Goal: Task Accomplishment & Management: Manage account settings

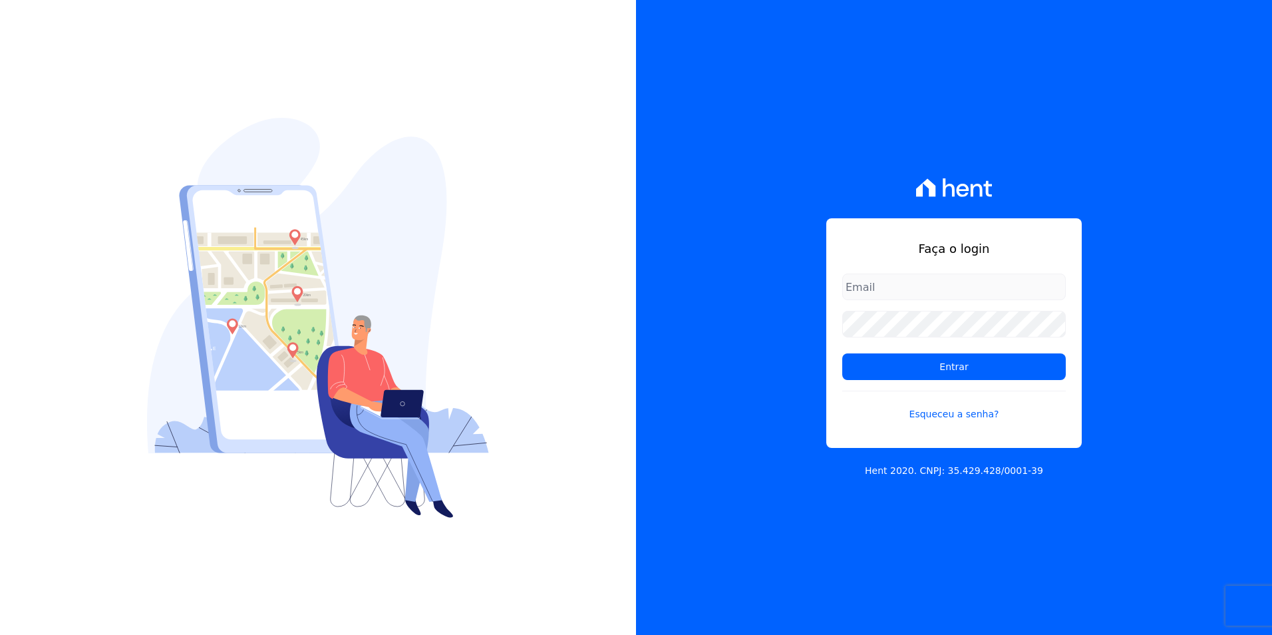
type input "kalil@apiceincorporadora.com.br"
click at [914, 386] on form "kalil@apiceincorporadora.com.br Entrar Esqueceu a senha?" at bounding box center [953, 355] width 223 height 164
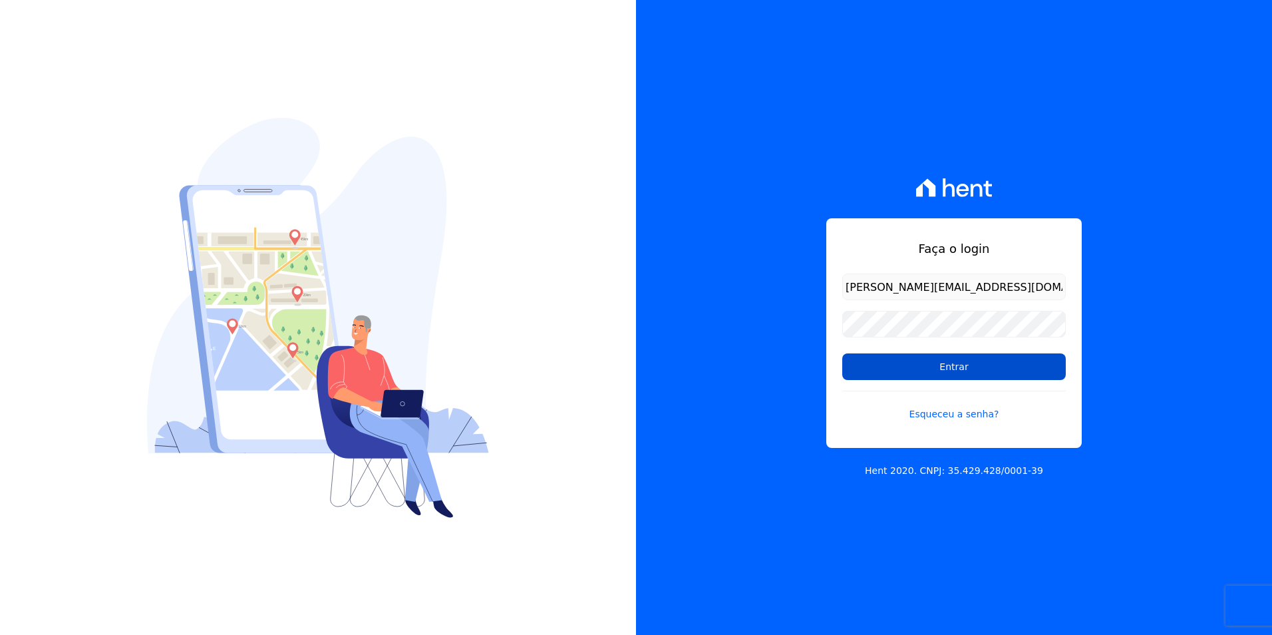
click at [920, 377] on input "Entrar" at bounding box center [953, 366] width 223 height 27
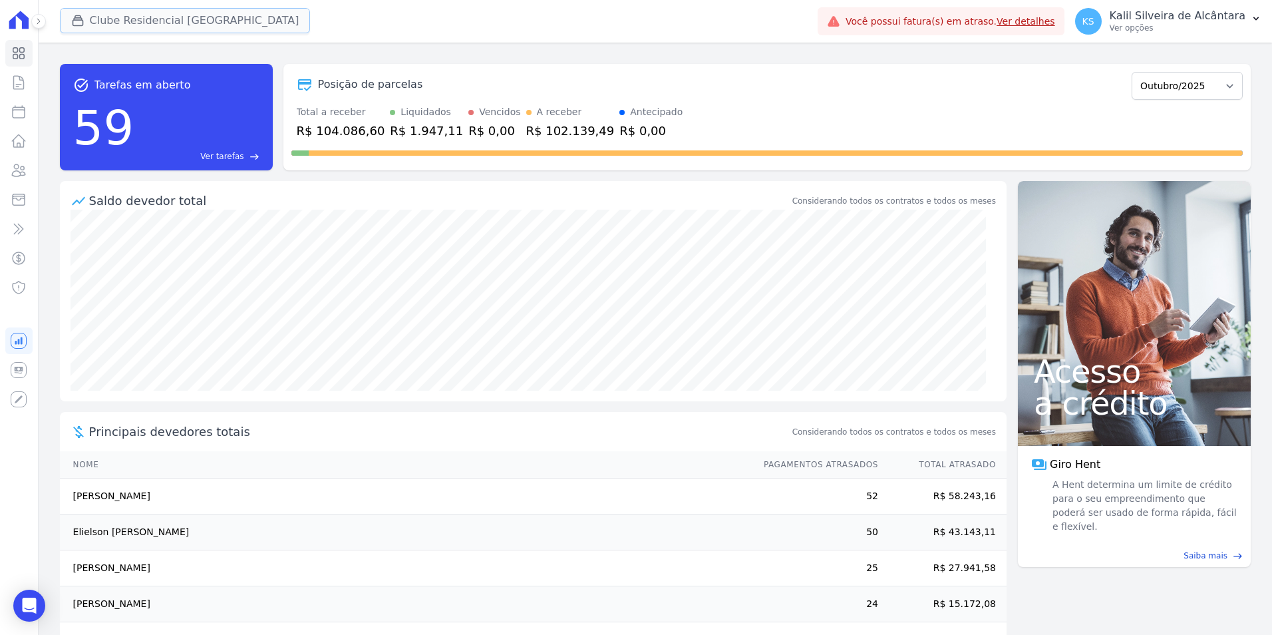
click at [134, 13] on button "Clube Residencial [GEOGRAPHIC_DATA]" at bounding box center [185, 20] width 251 height 25
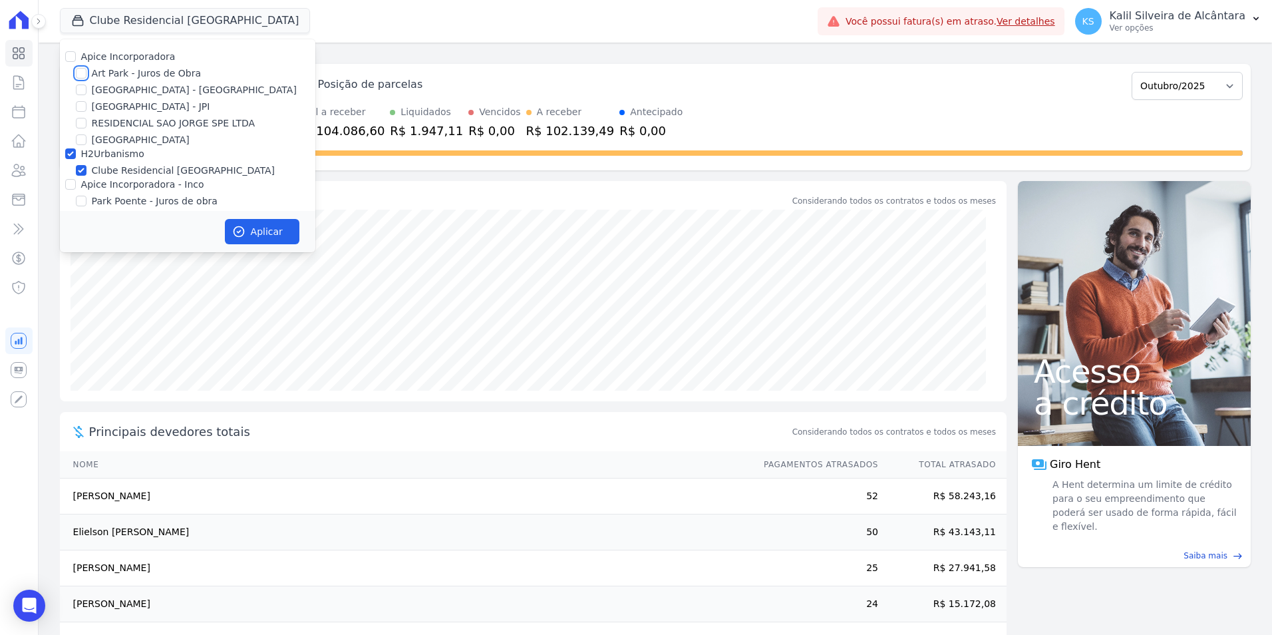
click at [79, 76] on input "Art Park - Juros de Obra" at bounding box center [81, 73] width 11 height 11
checkbox input "true"
click at [82, 91] on input "[GEOGRAPHIC_DATA] - [GEOGRAPHIC_DATA]" at bounding box center [81, 89] width 11 height 11
checkbox input "true"
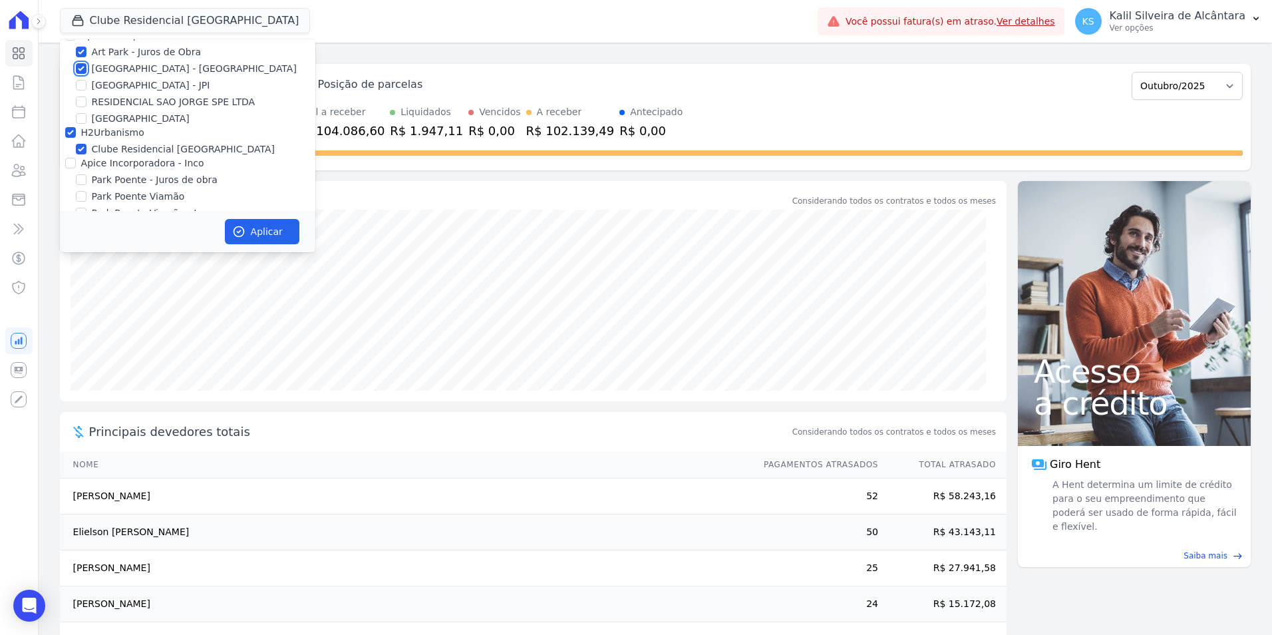
scroll to position [41, 0]
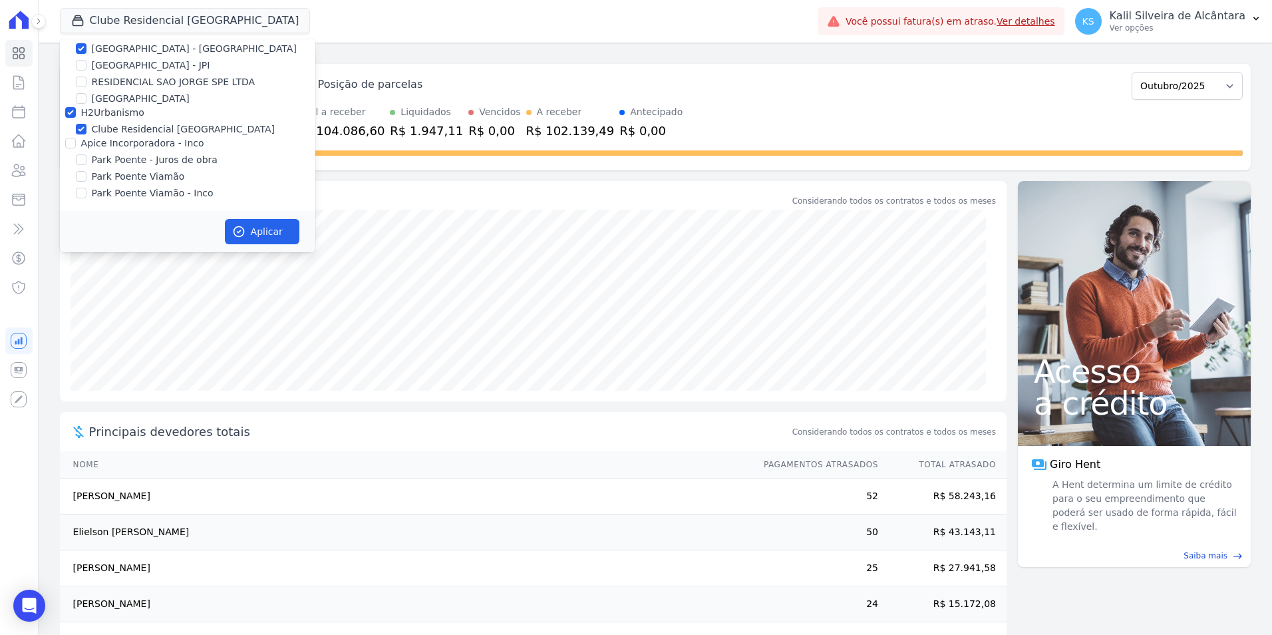
click at [72, 148] on div at bounding box center [70, 142] width 11 height 13
click at [71, 145] on input "Apice Incorporadora - Inco" at bounding box center [70, 143] width 11 height 11
checkbox input "true"
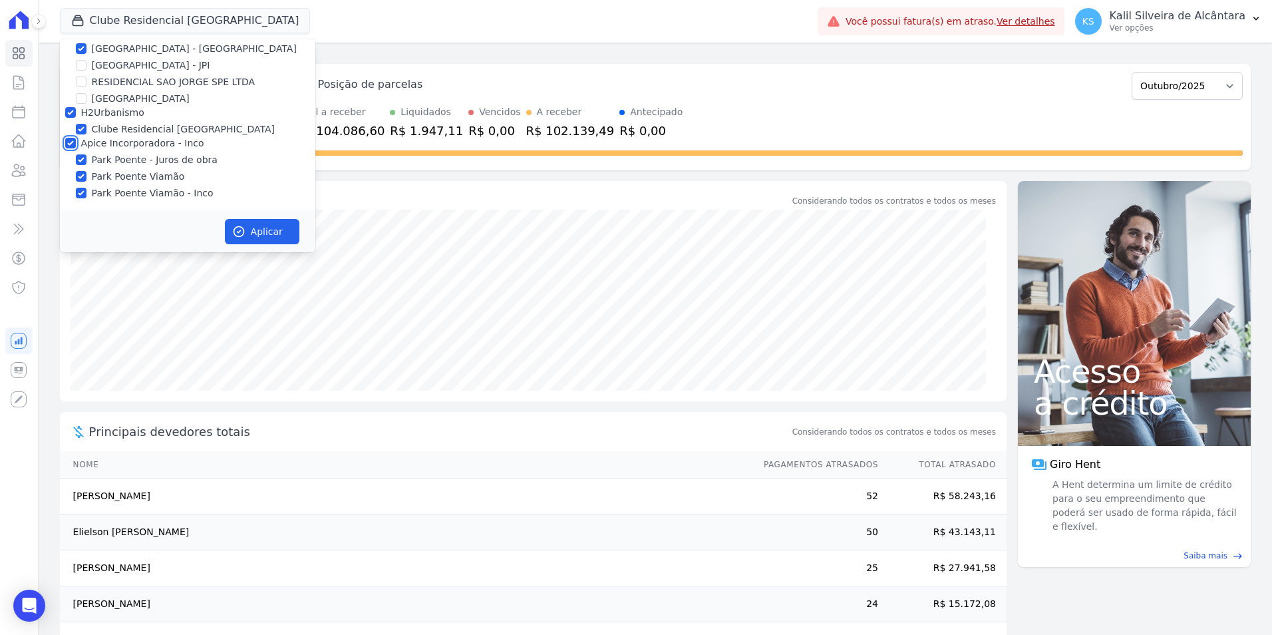
checkbox input "true"
click at [237, 227] on icon "button" at bounding box center [238, 232] width 10 height 10
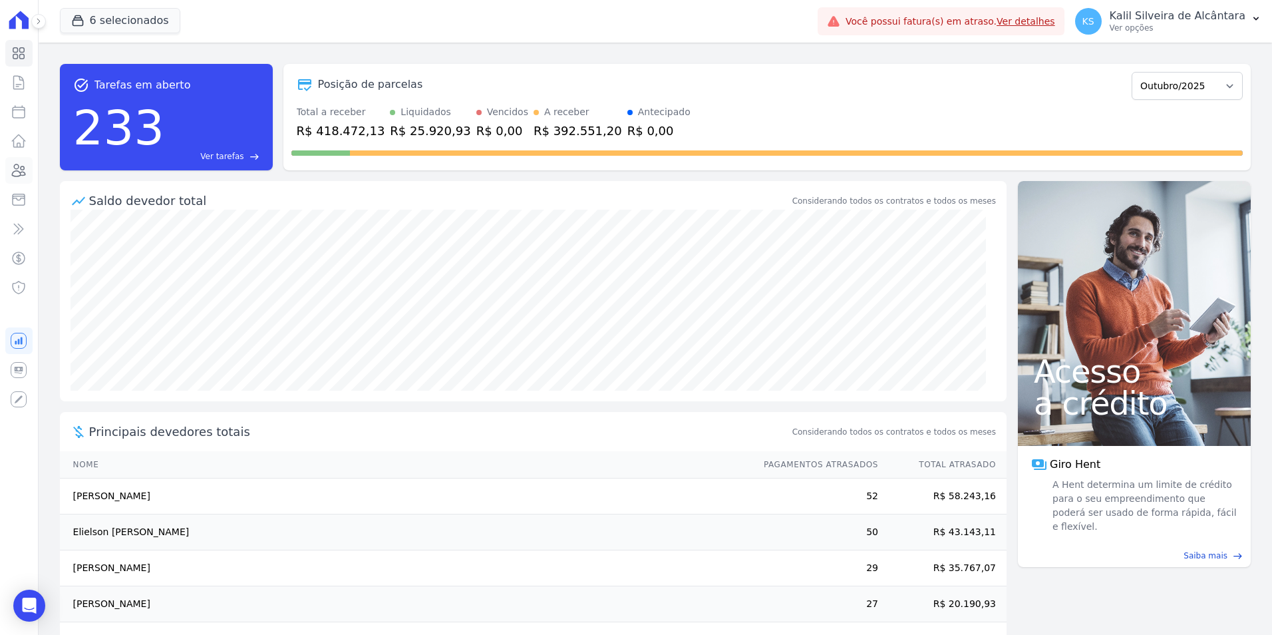
click at [17, 175] on icon at bounding box center [19, 170] width 16 height 16
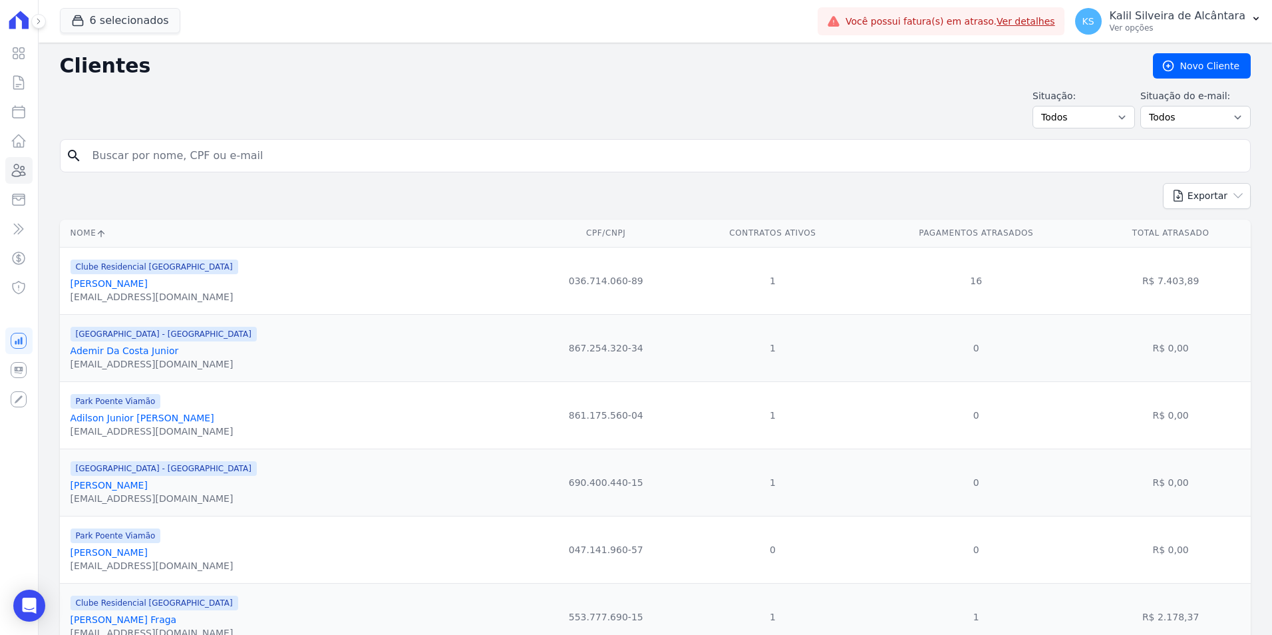
click at [188, 165] on input "search" at bounding box center [664, 155] width 1160 height 27
type input "franciele da s"
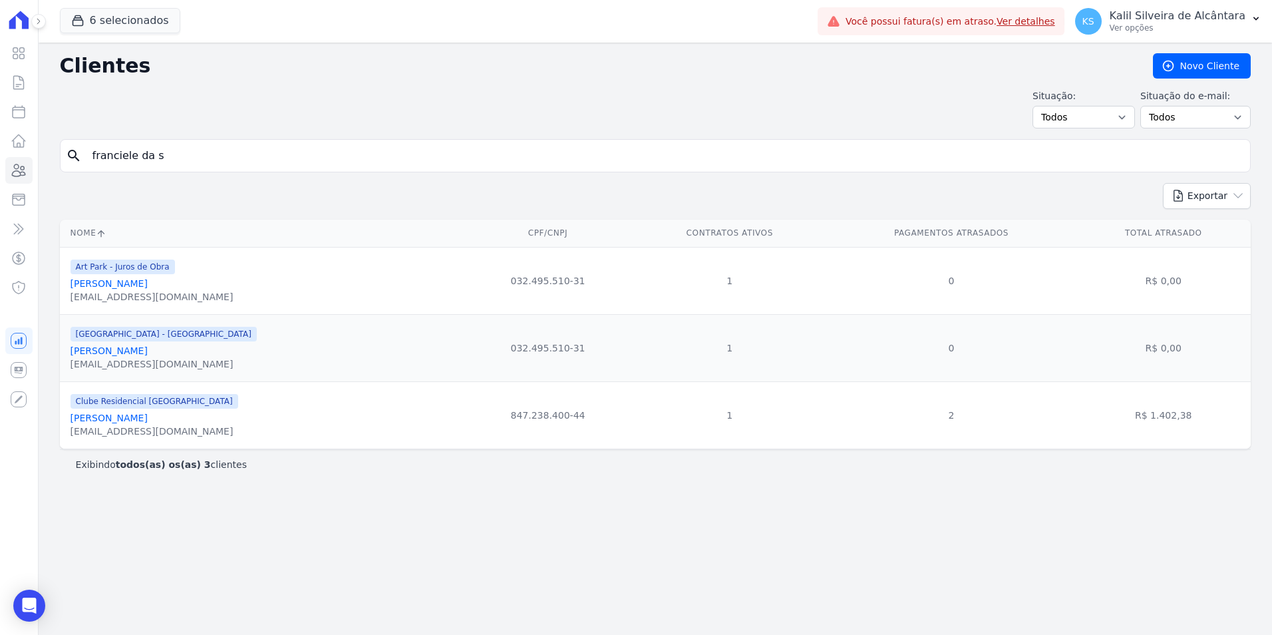
click at [124, 281] on link "Franciele Da Silva" at bounding box center [109, 283] width 77 height 11
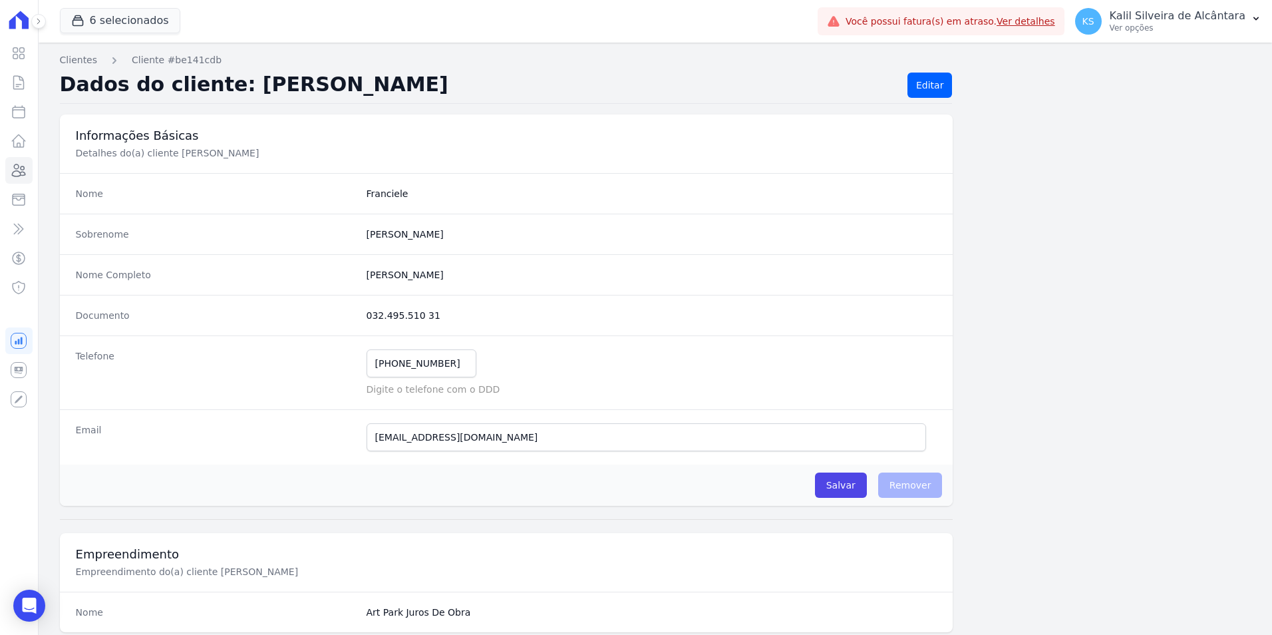
click at [196, 386] on dt "Telefone" at bounding box center [216, 372] width 280 height 47
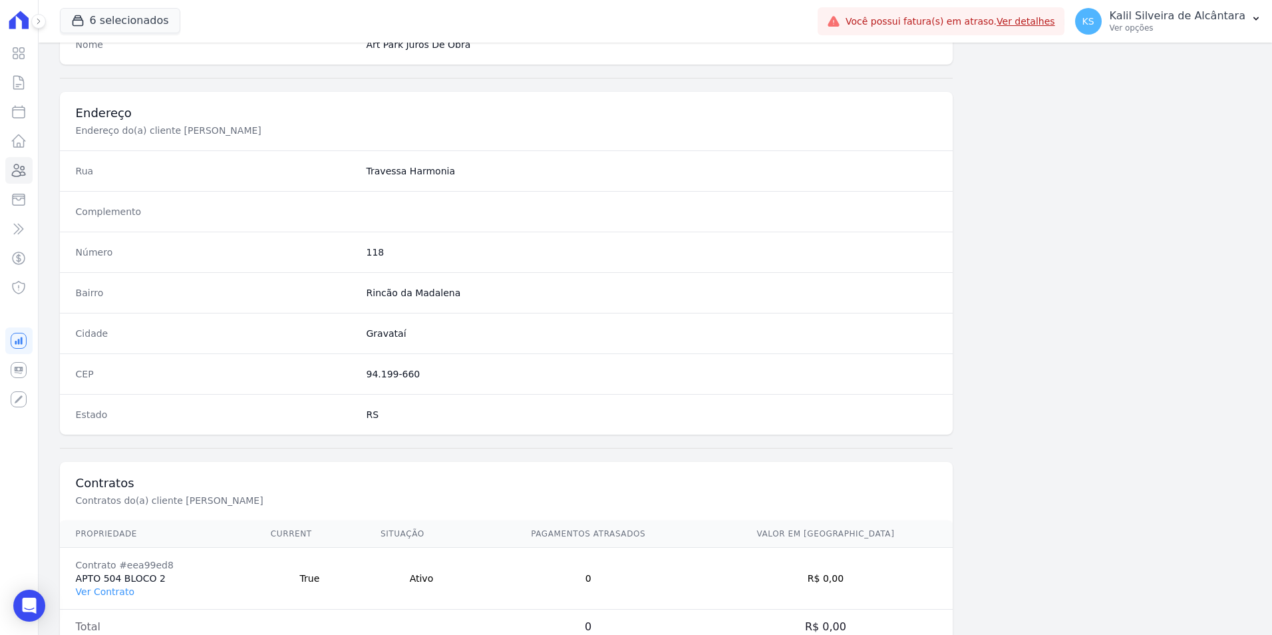
scroll to position [610, 0]
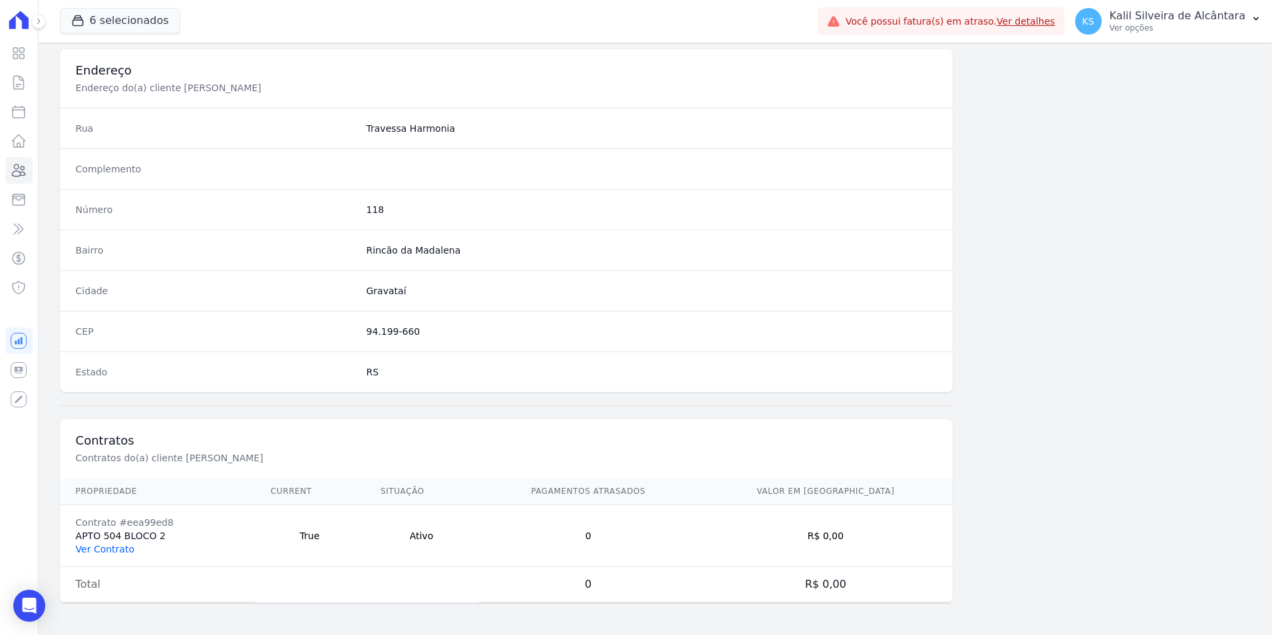
click at [111, 551] on link "Ver Contrato" at bounding box center [105, 548] width 59 height 11
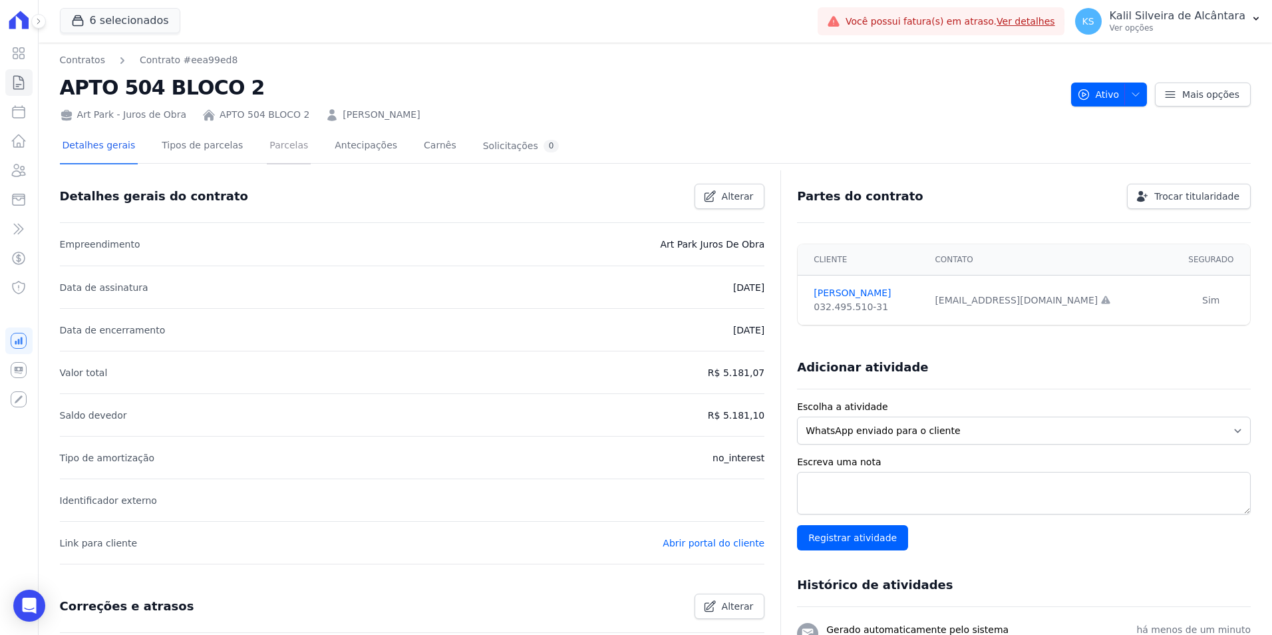
click at [288, 143] on link "Parcelas" at bounding box center [289, 146] width 44 height 35
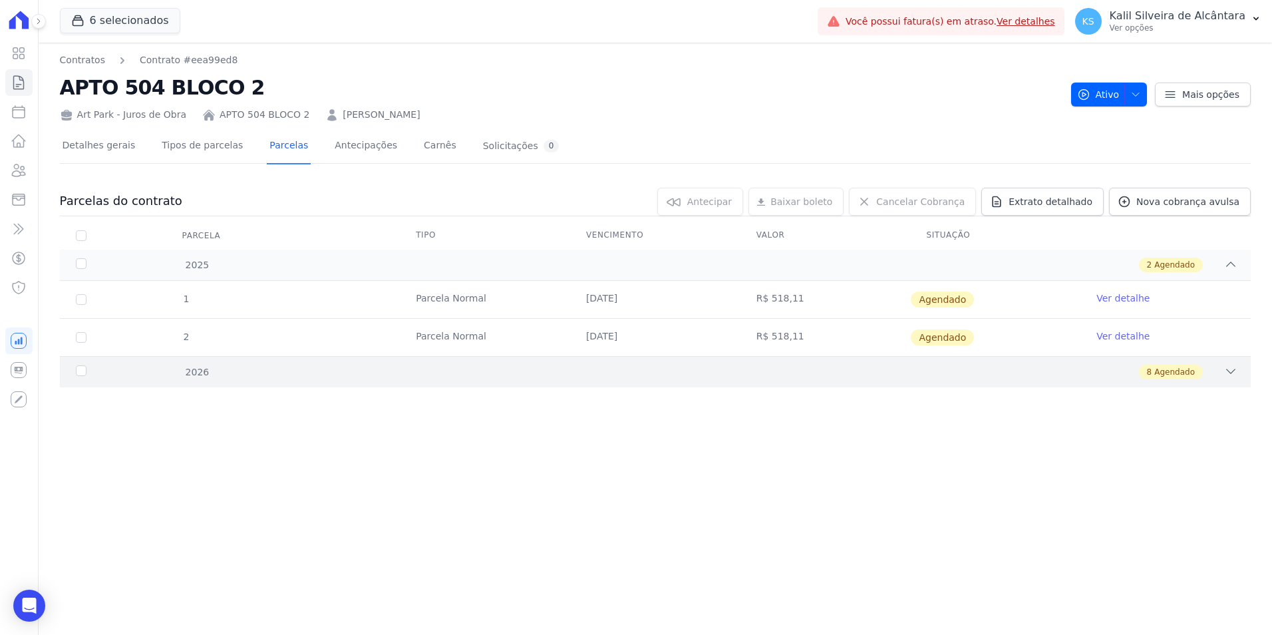
click at [601, 382] on div "2026 8 Agendado" at bounding box center [655, 371] width 1191 height 31
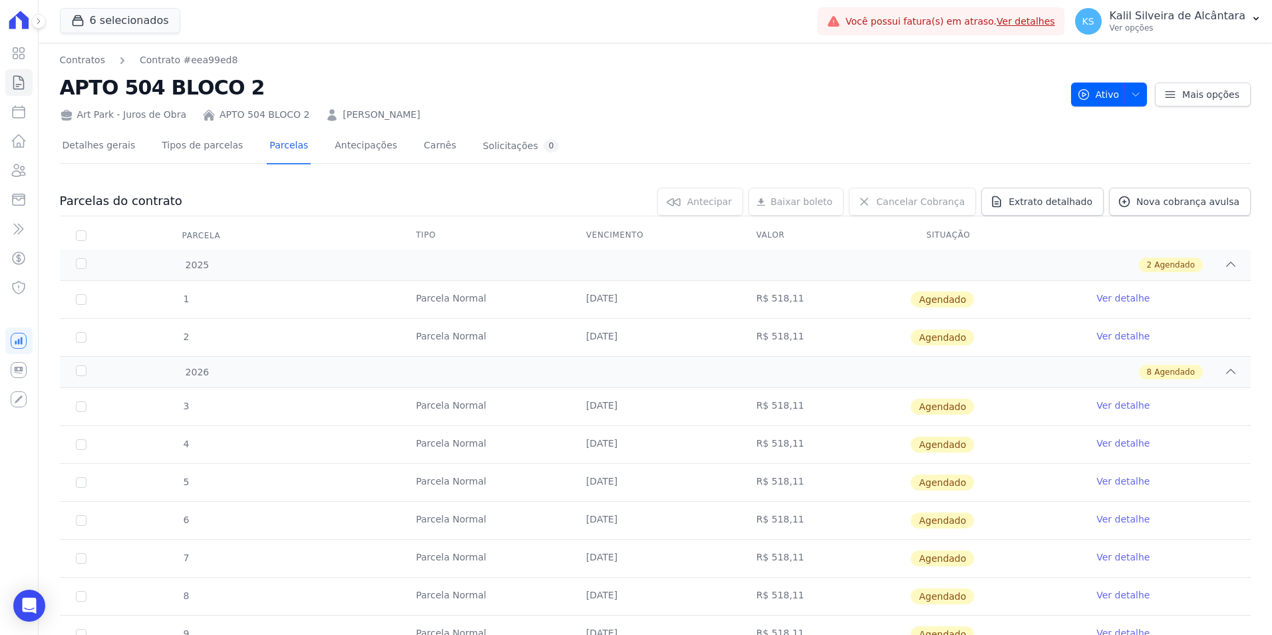
click at [1103, 297] on link "Ver detalhe" at bounding box center [1122, 297] width 53 height 13
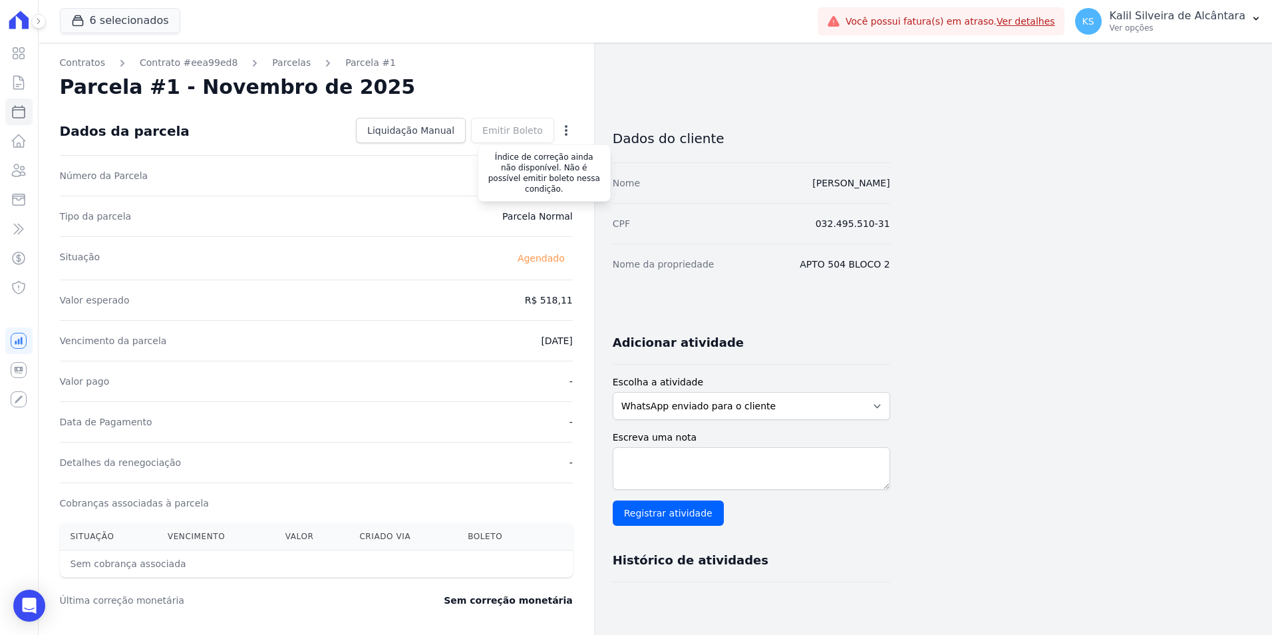
click at [519, 139] on div "Emitir Boleto Gerar Boleto da Parcela Você tem certeza que deseja gerar o bolet…" at bounding box center [512, 130] width 83 height 25
click at [272, 57] on link "Parcelas" at bounding box center [291, 63] width 39 height 14
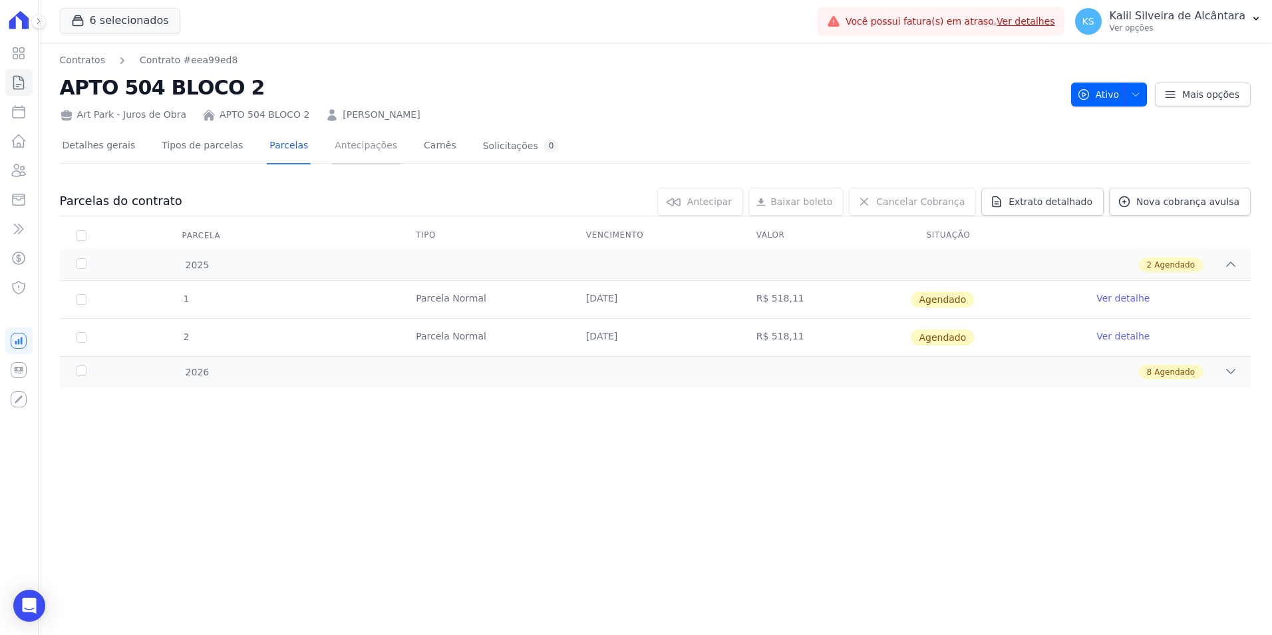
click at [332, 150] on link "Antecipações" at bounding box center [366, 146] width 68 height 35
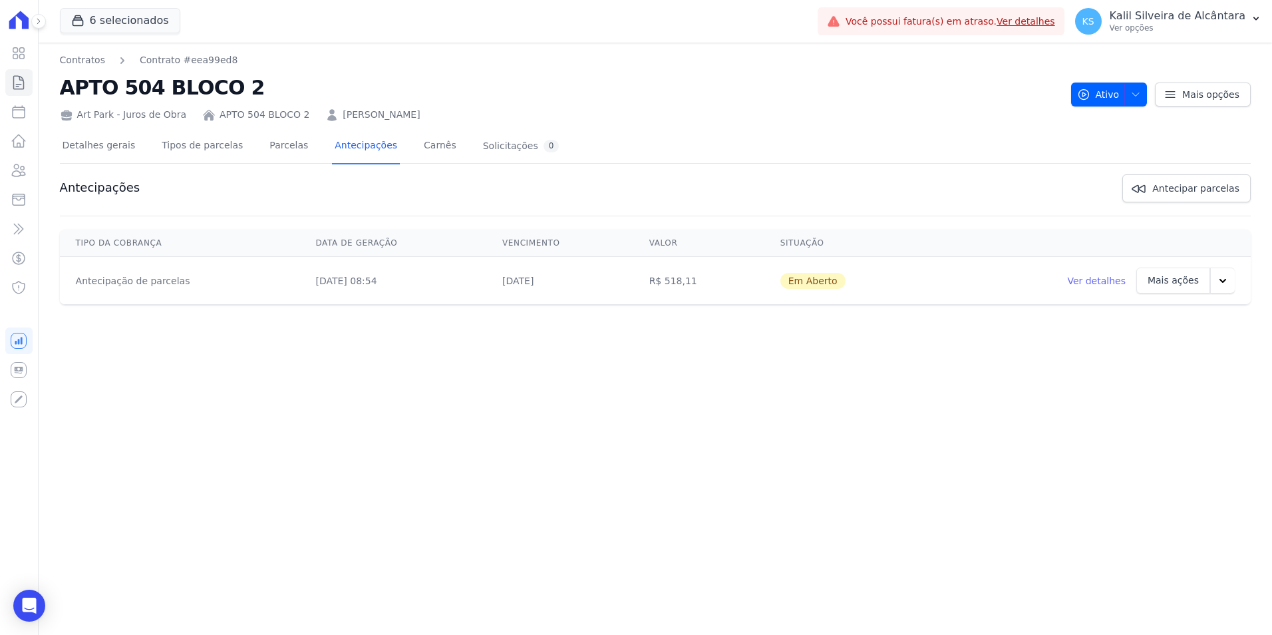
click at [1216, 280] on icon "button" at bounding box center [1222, 280] width 13 height 13
click at [1153, 319] on link "Ver boleto" at bounding box center [1146, 316] width 69 height 32
click at [1181, 326] on li "Ver boleto" at bounding box center [1186, 316] width 170 height 35
click at [1152, 323] on link "Ver boleto" at bounding box center [1146, 316] width 69 height 32
click at [1153, 310] on link "Ver boleto" at bounding box center [1146, 316] width 69 height 32
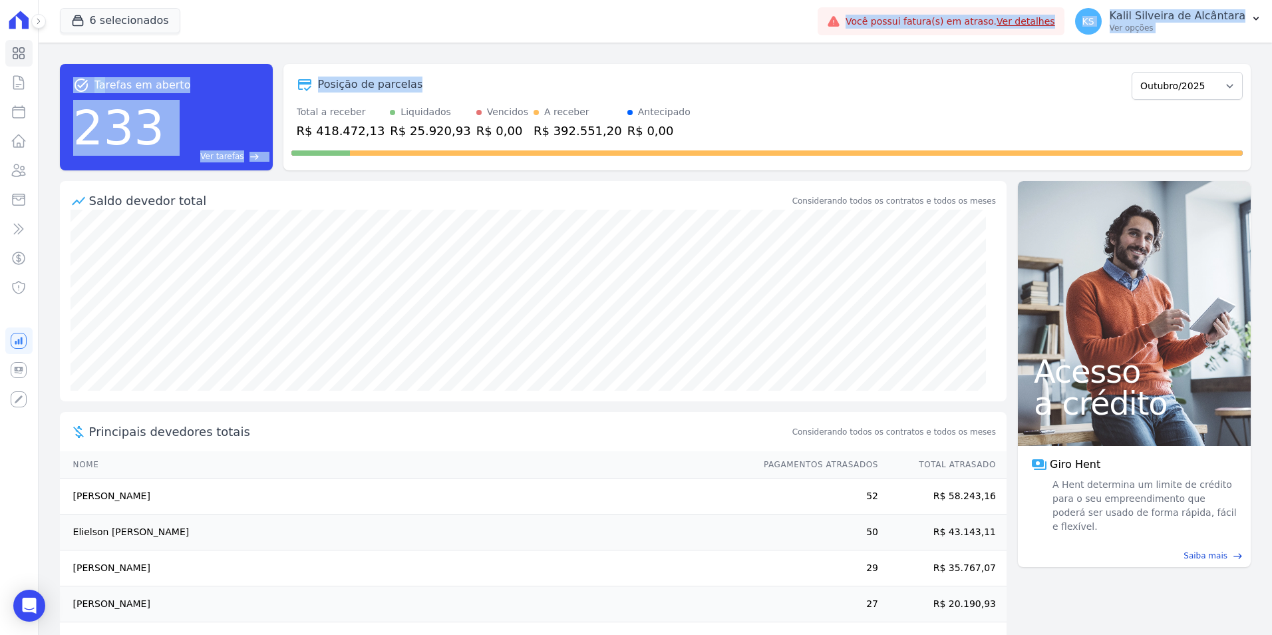
drag, startPoint x: 419, startPoint y: 86, endPoint x: 308, endPoint y: -34, distance: 163.3
click at [308, 0] on html "Visão Geral Contratos [GEOGRAPHIC_DATA] Lotes Clientes Minha Carteira Transferê…" at bounding box center [636, 317] width 1272 height 635
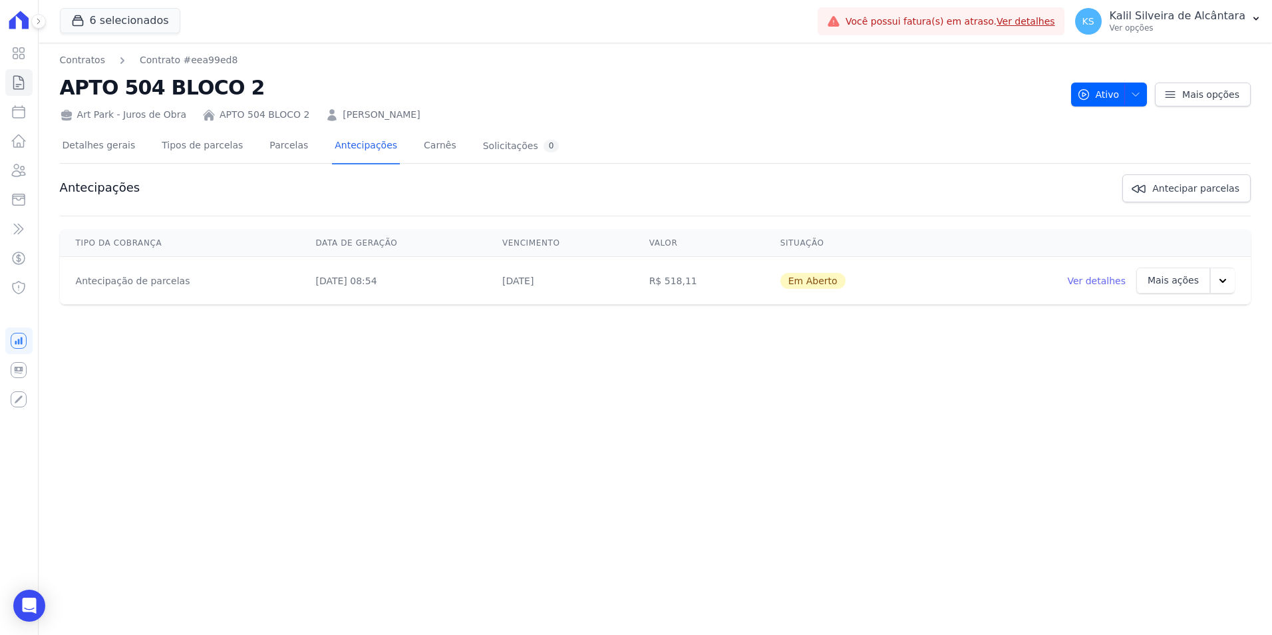
click at [1218, 281] on icon "button" at bounding box center [1222, 280] width 13 height 13
click at [1151, 313] on link "Ver boleto" at bounding box center [1146, 316] width 69 height 32
click at [1161, 317] on link "Ver boleto" at bounding box center [1146, 316] width 69 height 32
click at [286, 149] on link "Parcelas" at bounding box center [289, 146] width 44 height 35
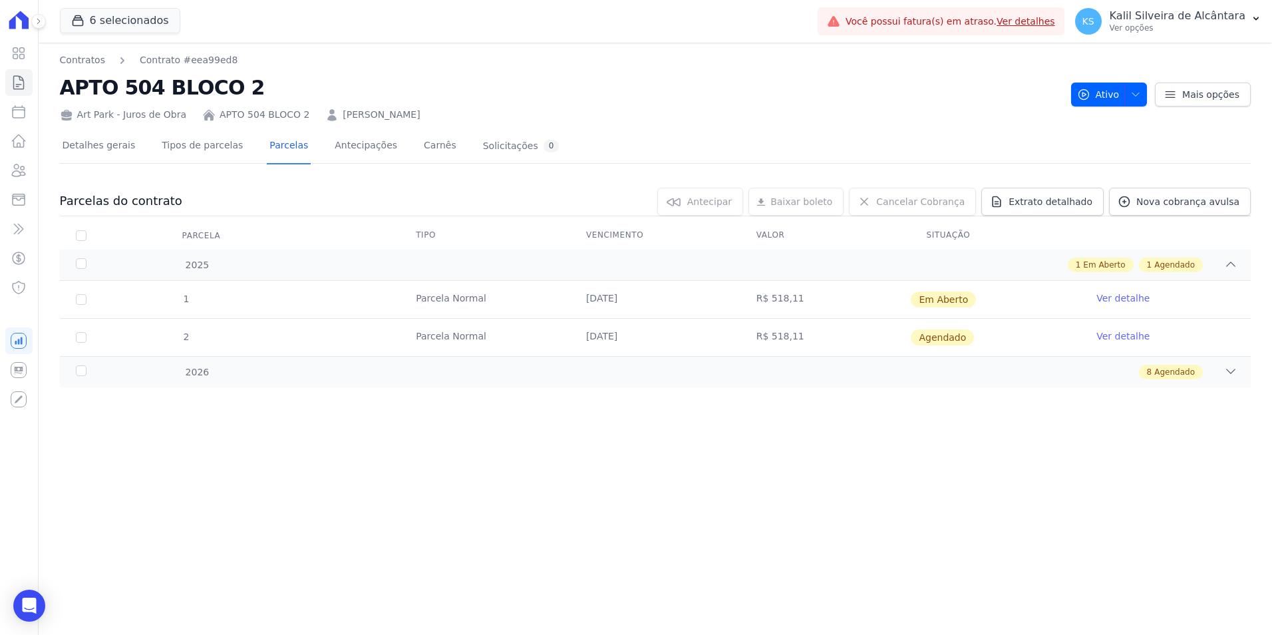
click at [1117, 304] on link "Ver detalhe" at bounding box center [1122, 297] width 53 height 13
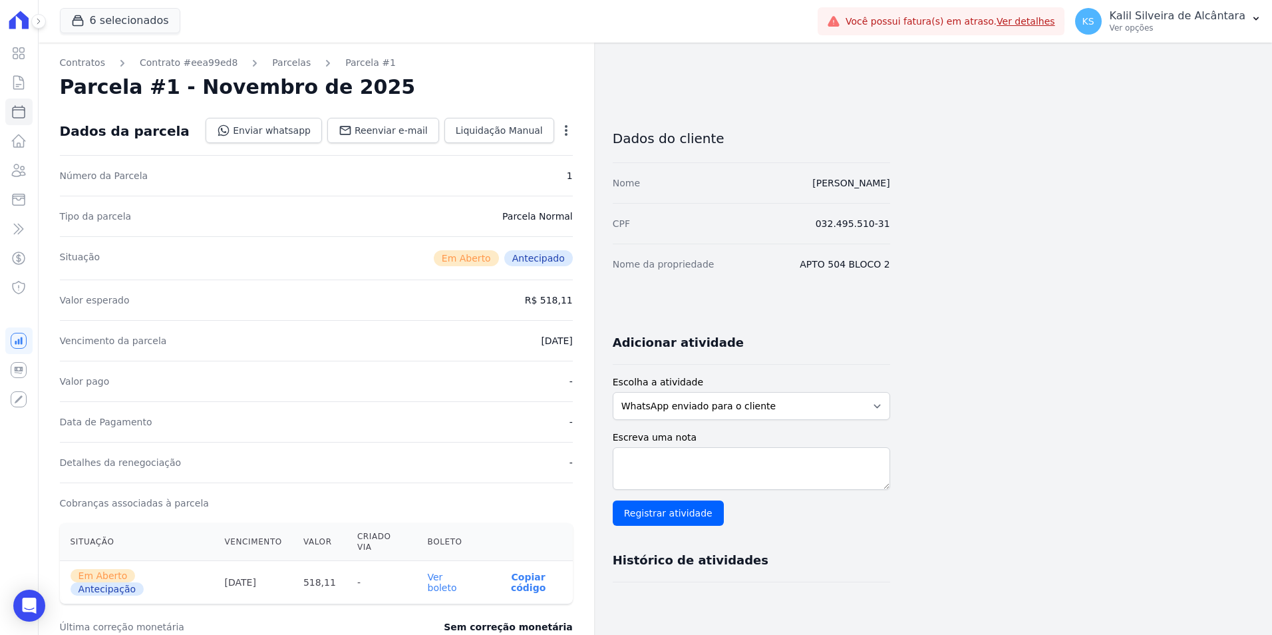
click at [1135, 362] on div "Contratos Contrato #eea99ed8 Parcelas Parcela #1 Parcela #1 - Novembro de 2025 …" at bounding box center [645, 484] width 1212 height 882
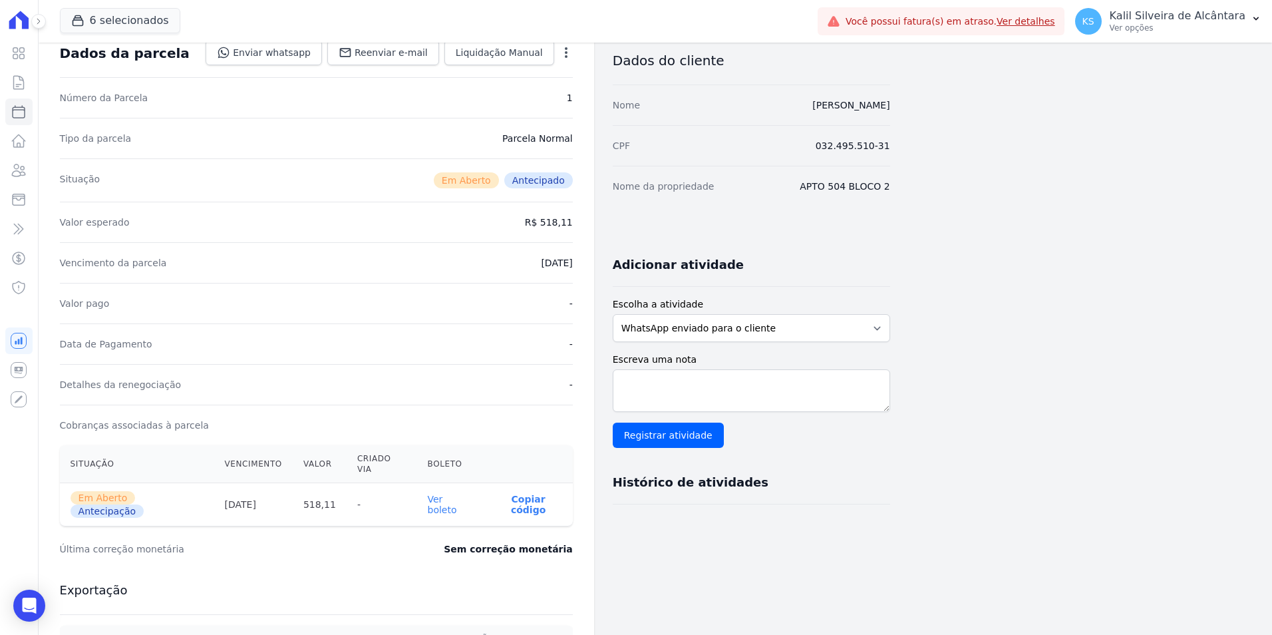
scroll to position [80, 0]
click at [453, 492] on link "Ver boleto" at bounding box center [442, 502] width 29 height 21
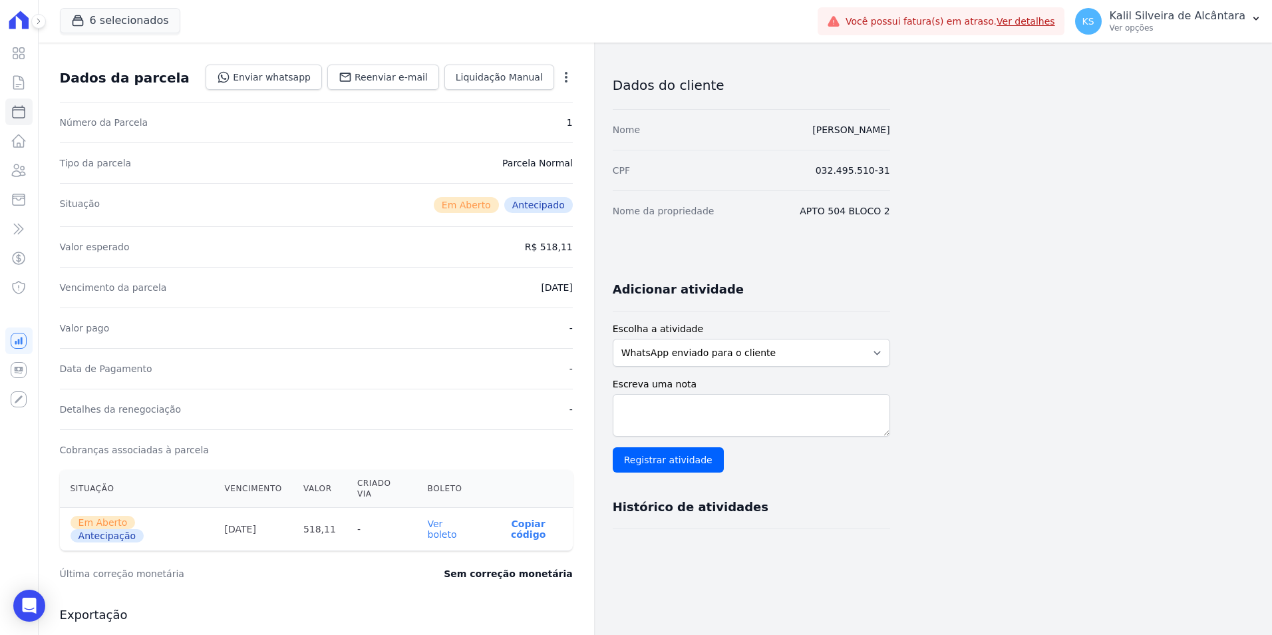
scroll to position [0, 0]
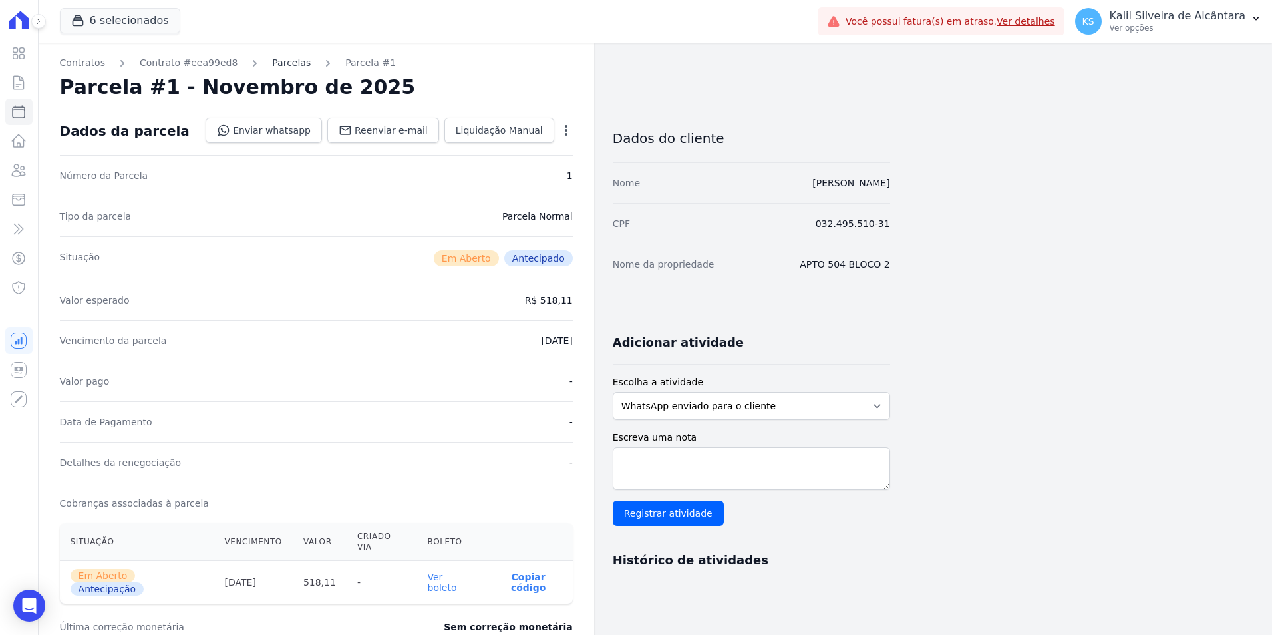
click at [281, 65] on link "Parcelas" at bounding box center [291, 63] width 39 height 14
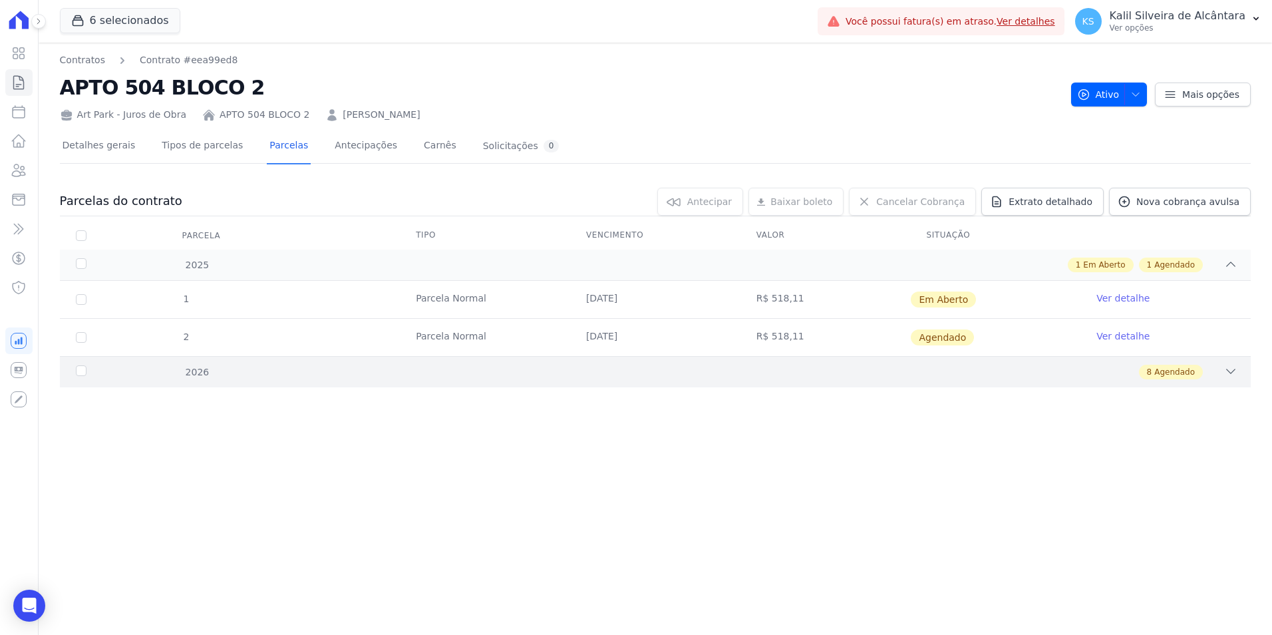
click at [654, 376] on div "8 Agendado" at bounding box center [713, 371] width 1047 height 15
